Goal: Navigation & Orientation: Find specific page/section

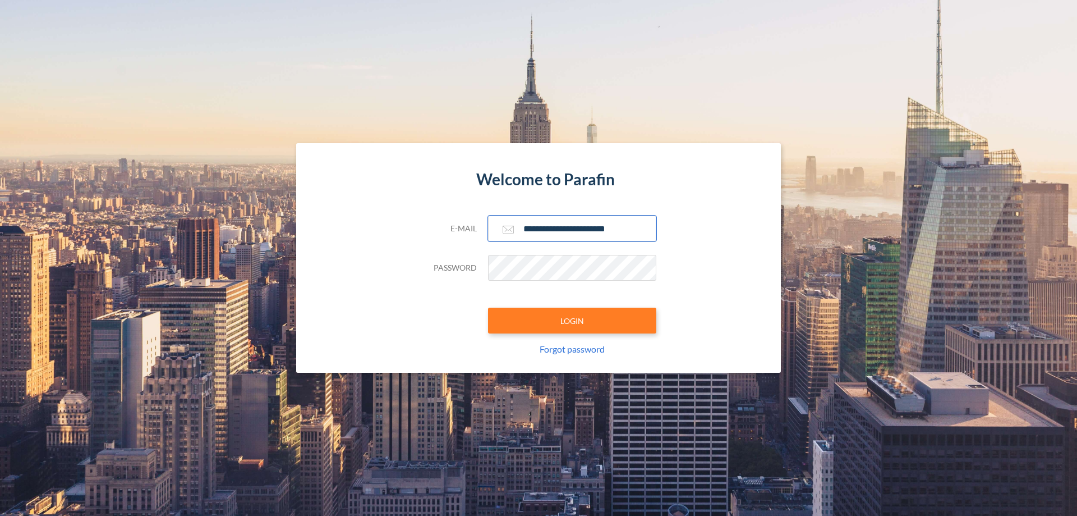
type input "**********"
click at [572, 320] on button "LOGIN" at bounding box center [572, 320] width 168 height 26
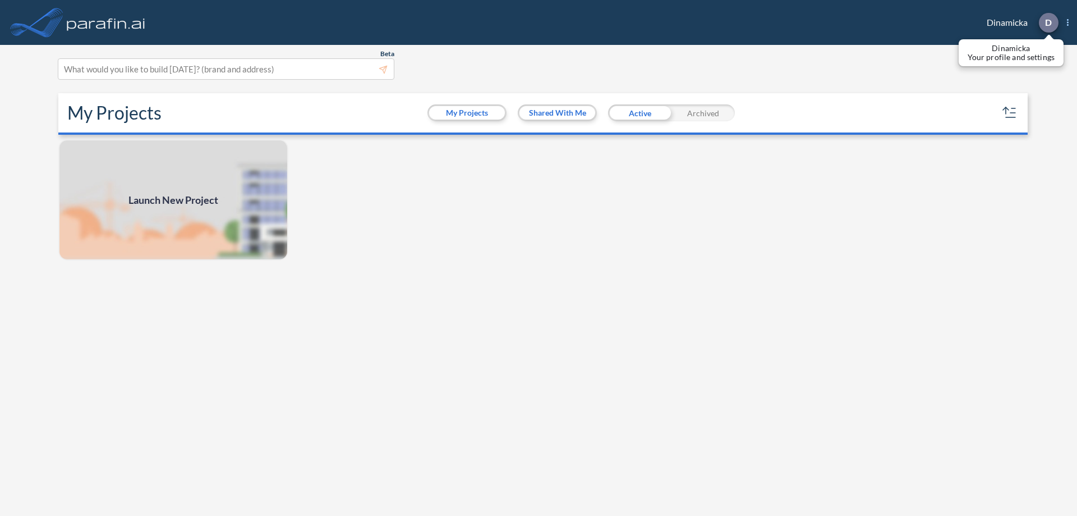
click at [1048, 22] on p "D" at bounding box center [1048, 22] width 7 height 10
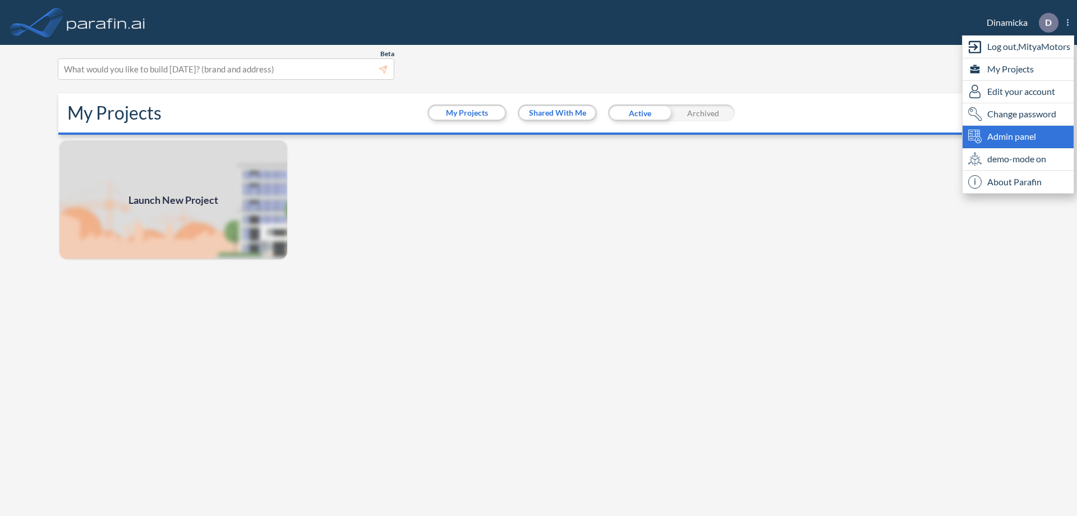
click at [1018, 136] on span "Admin panel" at bounding box center [1011, 136] width 49 height 13
